Goal: Check status: Check status

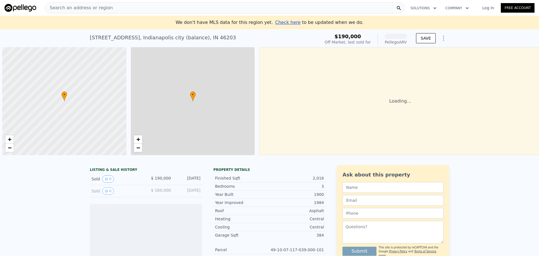
scroll to position [0, 2]
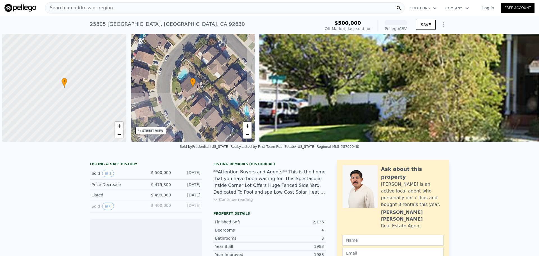
scroll to position [0, 2]
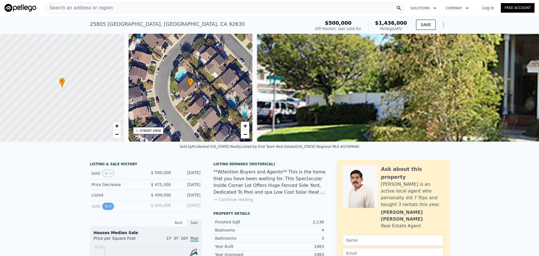
click at [105, 210] on button "0" at bounding box center [108, 205] width 12 height 7
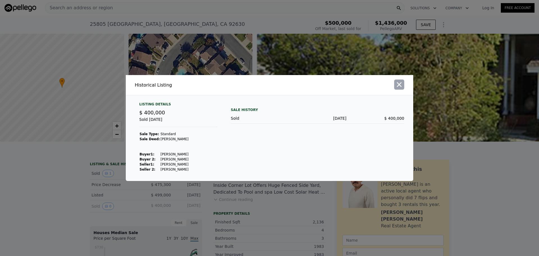
click at [403, 85] on icon "button" at bounding box center [399, 85] width 8 height 8
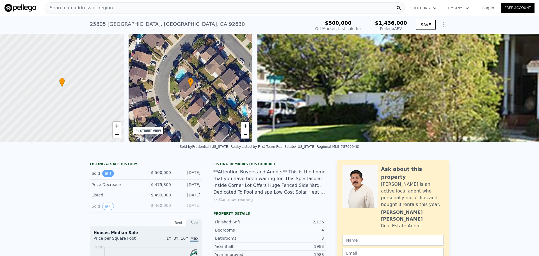
click at [105, 175] on icon "View historical data" at bounding box center [106, 172] width 3 height 3
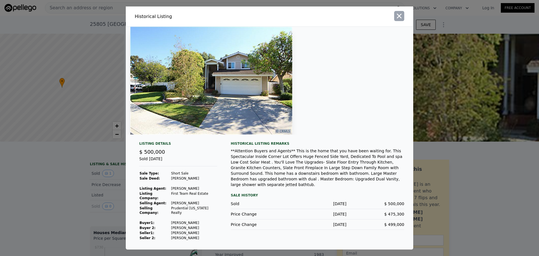
click at [395, 20] on icon "button" at bounding box center [399, 16] width 8 height 8
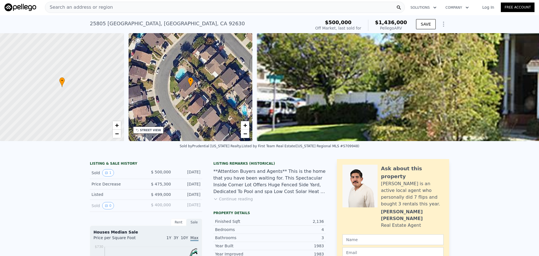
scroll to position [0, 0]
